Goal: Transaction & Acquisition: Subscribe to service/newsletter

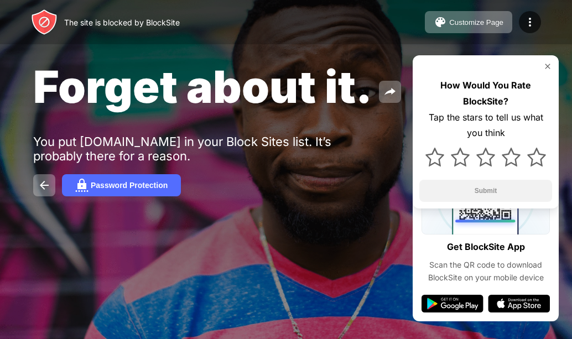
click at [549, 64] on img at bounding box center [547, 66] width 9 height 9
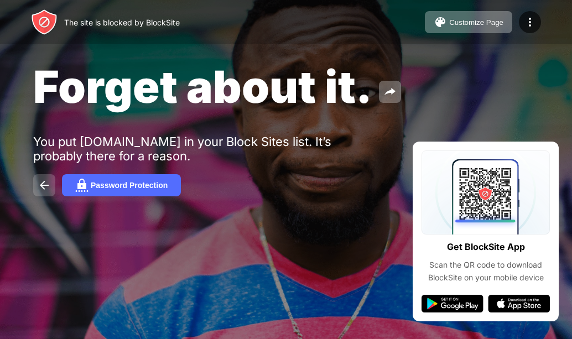
click at [48, 189] on img at bounding box center [44, 185] width 13 height 13
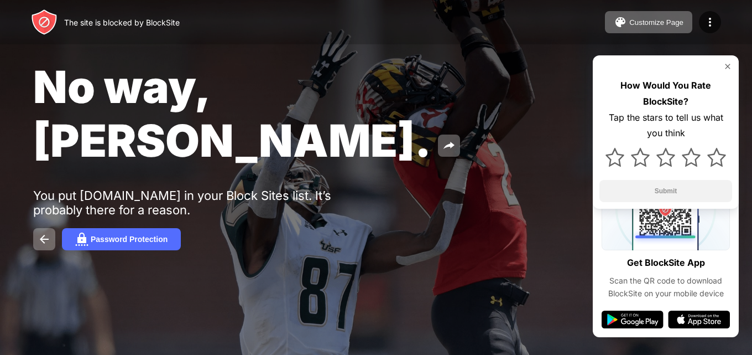
click at [135, 27] on div "The site is blocked by BlockSite" at bounding box center [105, 22] width 149 height 27
click at [707, 23] on img at bounding box center [710, 21] width 13 height 13
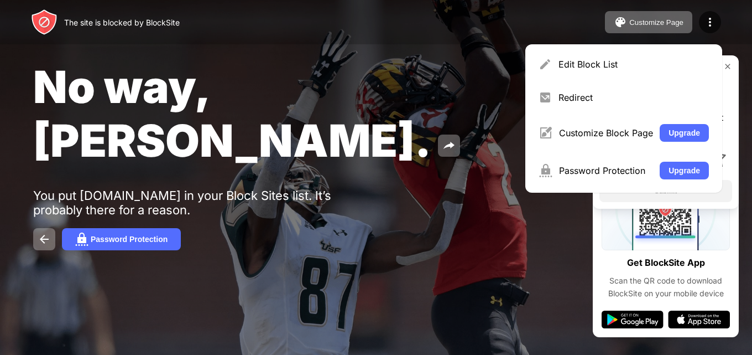
click at [451, 146] on div "No way, Jose. You put youtube.com in your Block Sites list. It’s probably there…" at bounding box center [376, 155] width 752 height 310
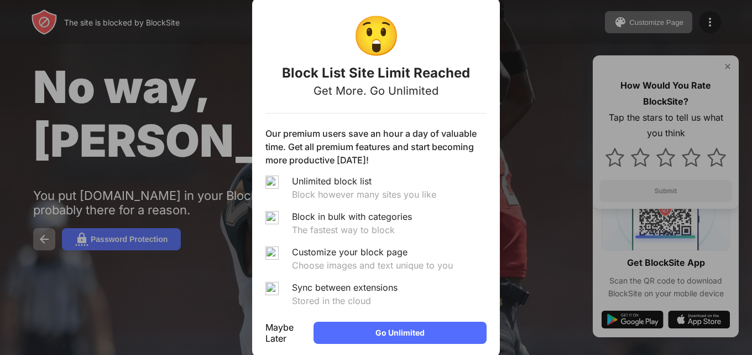
click at [305, 332] on div "Maybe Later" at bounding box center [285, 332] width 39 height 22
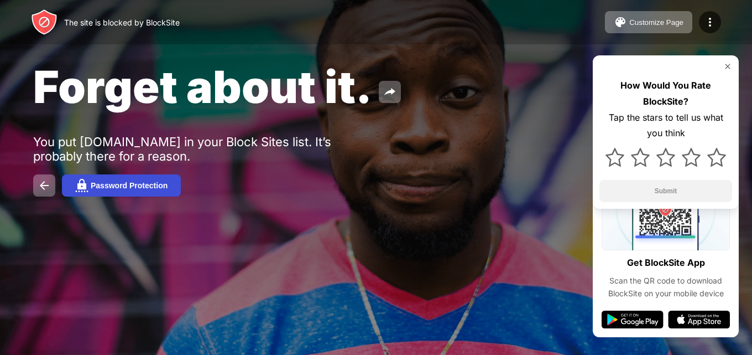
click at [123, 188] on div "Password Protection" at bounding box center [129, 185] width 77 height 9
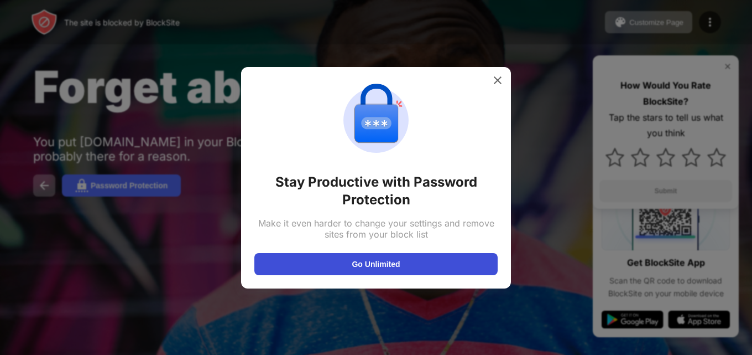
click at [424, 262] on button "Go Unlimited" at bounding box center [375, 264] width 243 height 22
